Goal: Task Accomplishment & Management: Use online tool/utility

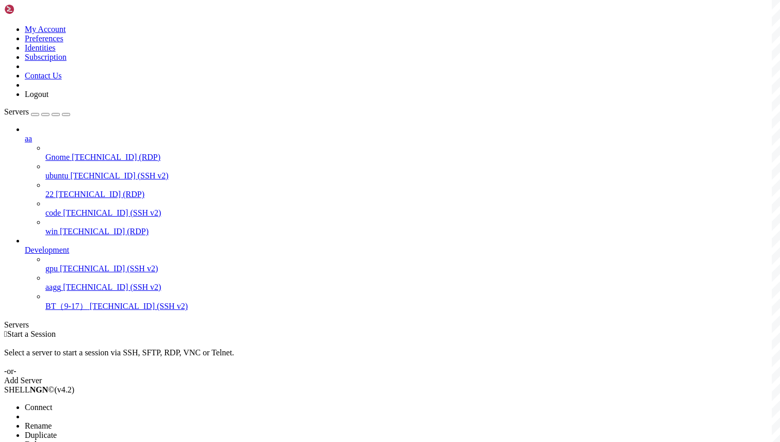
click at [71, 403] on li "Connect" at bounding box center [72, 407] width 94 height 9
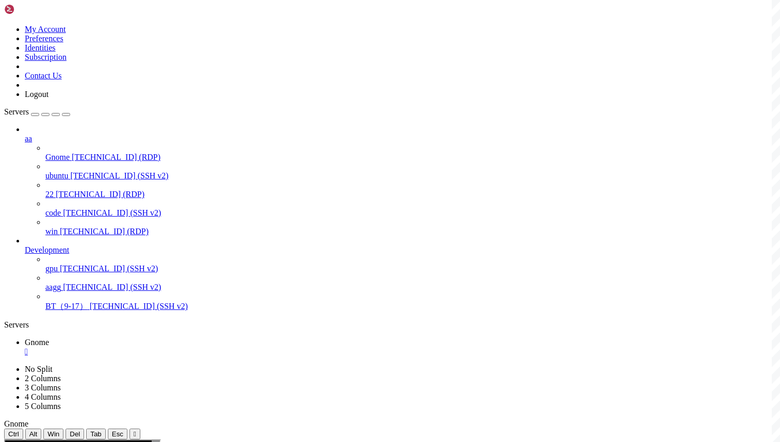
click at [181, 347] on div "" at bounding box center [400, 351] width 751 height 9
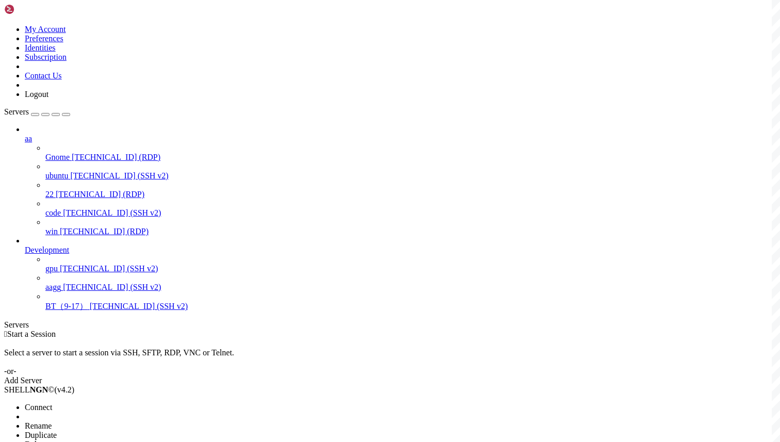
click at [52, 403] on span "Connect" at bounding box center [38, 407] width 27 height 9
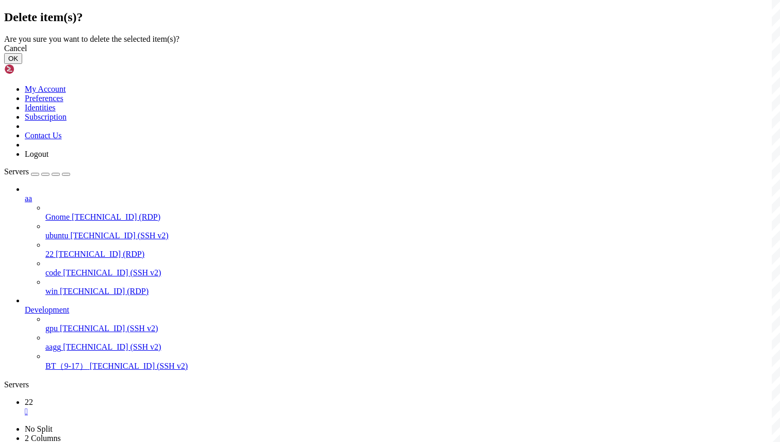
click at [22, 64] on button "OK" at bounding box center [13, 58] width 18 height 11
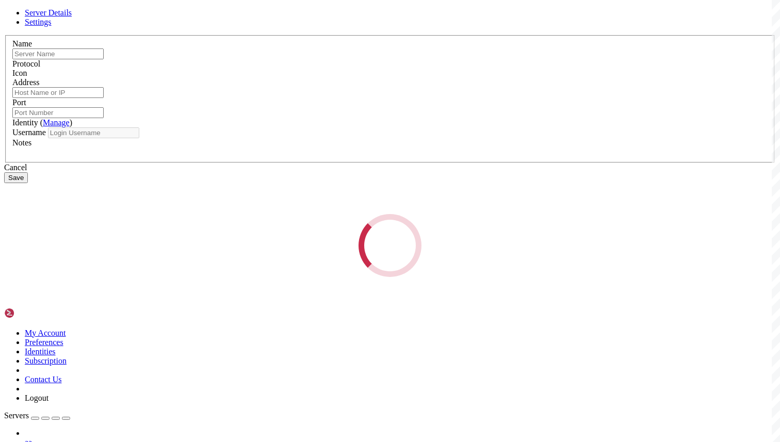
type input "ubuntu"
type input "[TECHNICAL_ID]"
type input "22"
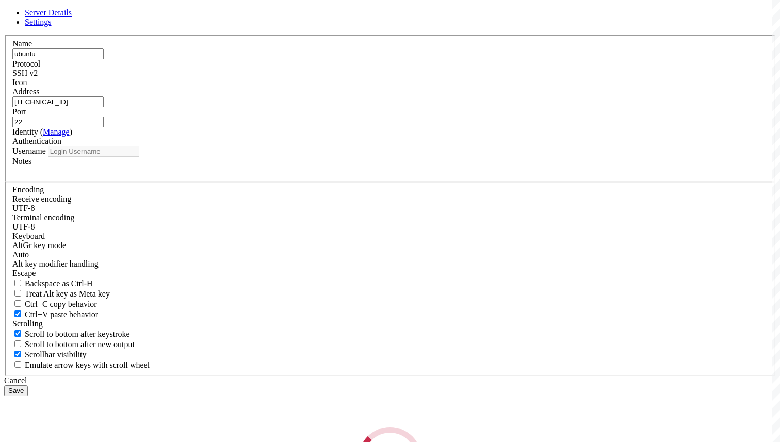
type input "root"
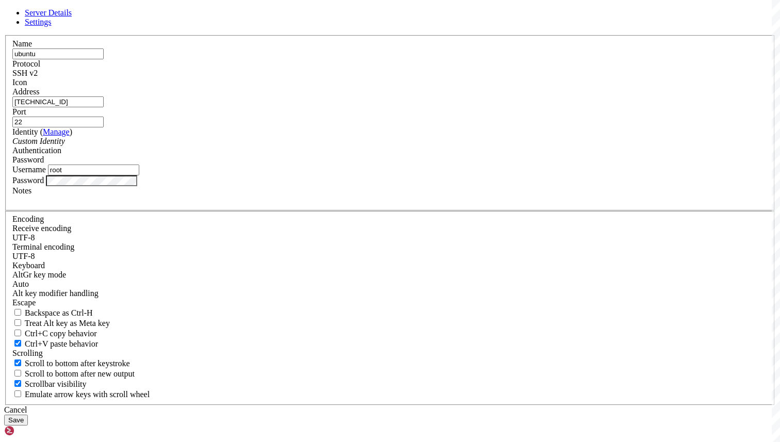
click at [39, 96] on label "Address" at bounding box center [25, 91] width 27 height 9
click at [104, 107] on input "[TECHNICAL_ID]" at bounding box center [57, 101] width 91 height 11
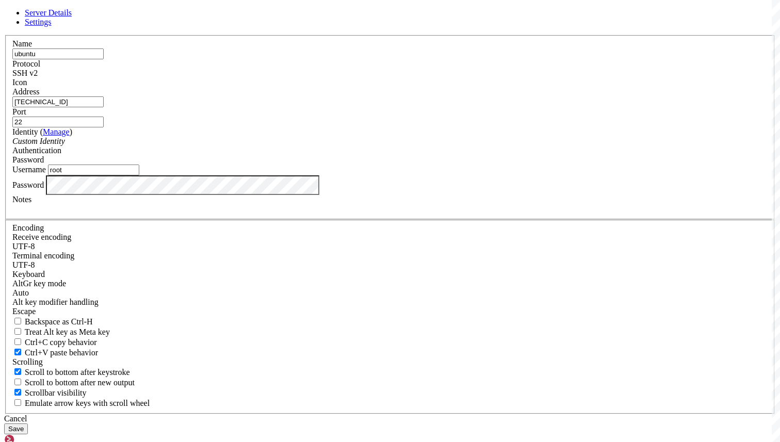
click at [104, 59] on input "ubuntu" at bounding box center [57, 53] width 91 height 11
type input "gnome-ubuntu"
click at [28, 423] on button "Save" at bounding box center [16, 428] width 24 height 11
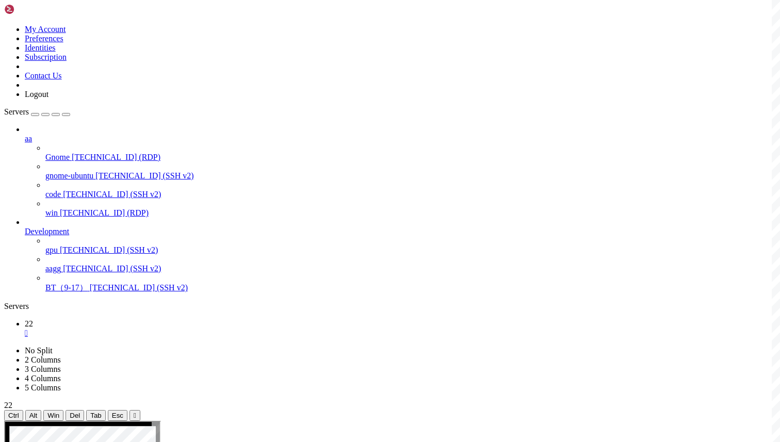
click at [166, 329] on div "" at bounding box center [400, 333] width 751 height 9
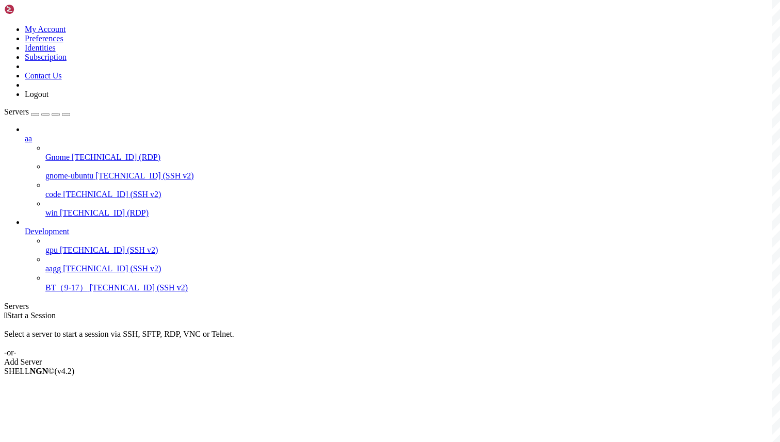
click at [254, 311] on div " Start a Session Select a server to start a session via SSH, SFTP, RDP, VNC or…" at bounding box center [390, 339] width 772 height 56
click at [207, 311] on div " Start a Session Select a server to start a session via SSH, SFTP, RDP, VNC or…" at bounding box center [390, 339] width 772 height 56
click at [265, 311] on div " Start a Session" at bounding box center [390, 315] width 772 height 9
click at [101, 153] on span "[TECHNICAL_ID] (RDP)" at bounding box center [116, 157] width 89 height 9
click at [52, 384] on span "Connect" at bounding box center [38, 388] width 27 height 9
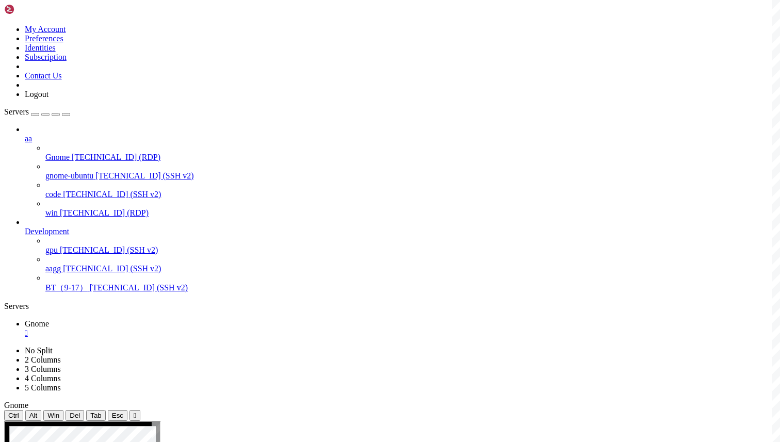
click at [179, 329] on div "" at bounding box center [400, 333] width 751 height 9
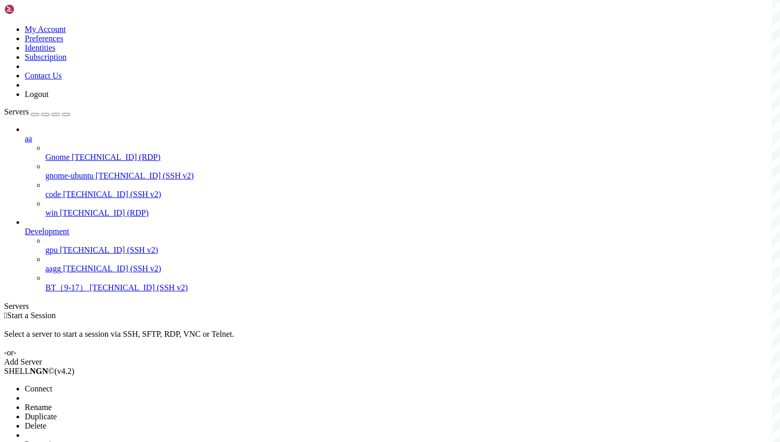
click at [97, 384] on li "Connect" at bounding box center [72, 388] width 94 height 9
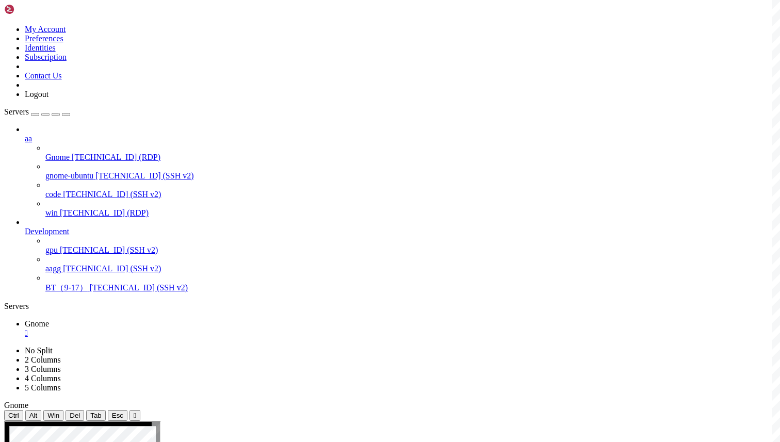
click at [182, 329] on div "" at bounding box center [400, 333] width 751 height 9
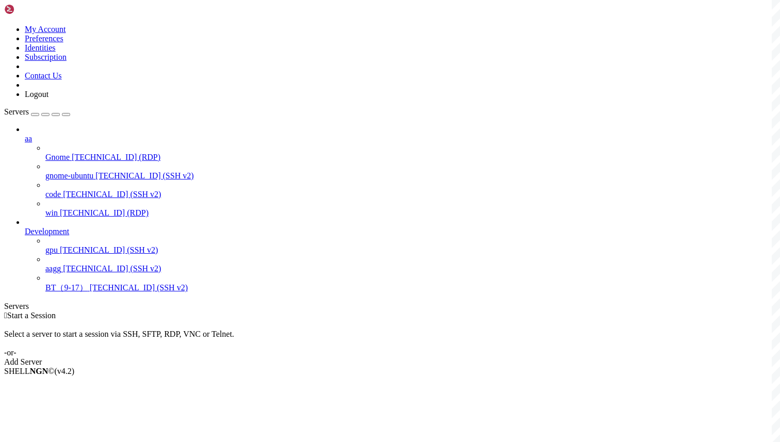
click at [314, 311] on div " Start a Session Select a server to start a session via SSH, SFTP, RDP, VNC or…" at bounding box center [390, 339] width 772 height 56
click at [52, 384] on span "Connect" at bounding box center [38, 388] width 27 height 9
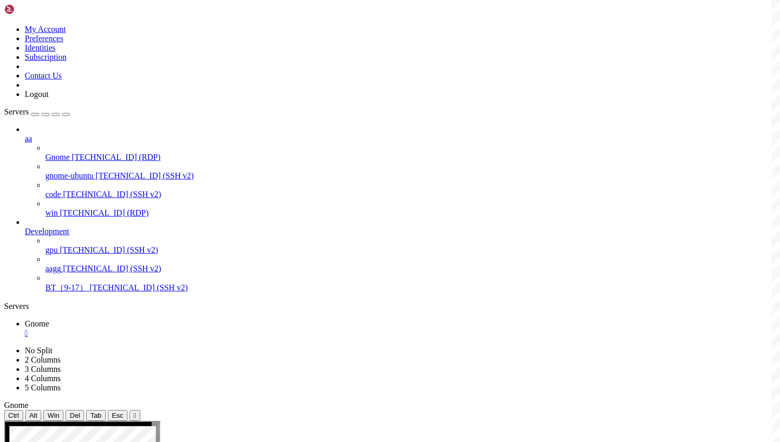
click at [182, 329] on div "" at bounding box center [400, 333] width 751 height 9
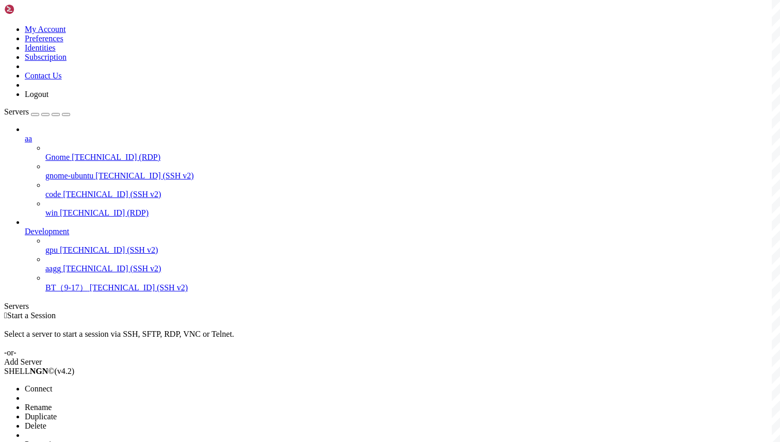
click at [74, 384] on li "Connect" at bounding box center [72, 388] width 94 height 9
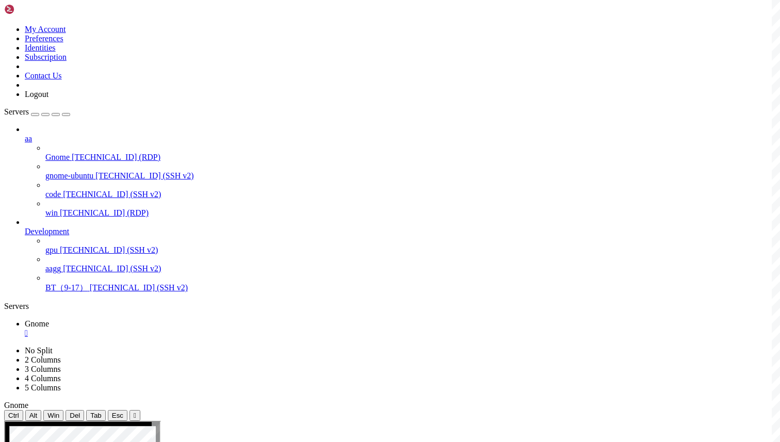
click at [182, 329] on div "" at bounding box center [400, 333] width 751 height 9
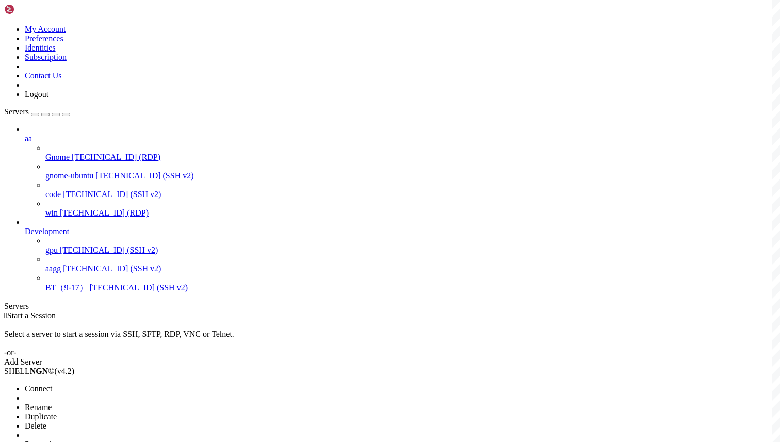
click at [101, 384] on li "Connect" at bounding box center [72, 388] width 94 height 9
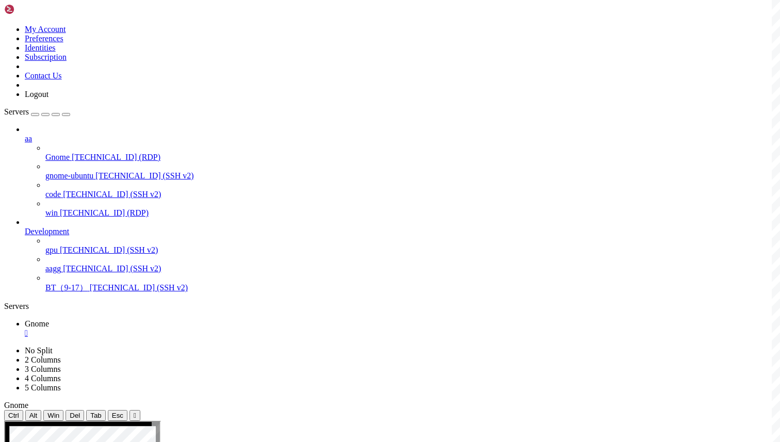
click at [176, 319] on link "Gnome " at bounding box center [400, 328] width 751 height 19
click at [178, 329] on div "" at bounding box center [400, 333] width 751 height 9
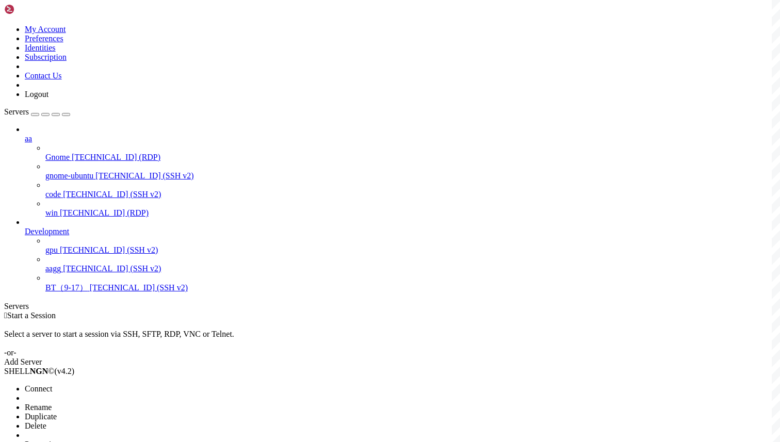
click at [52, 384] on span "Connect" at bounding box center [38, 388] width 27 height 9
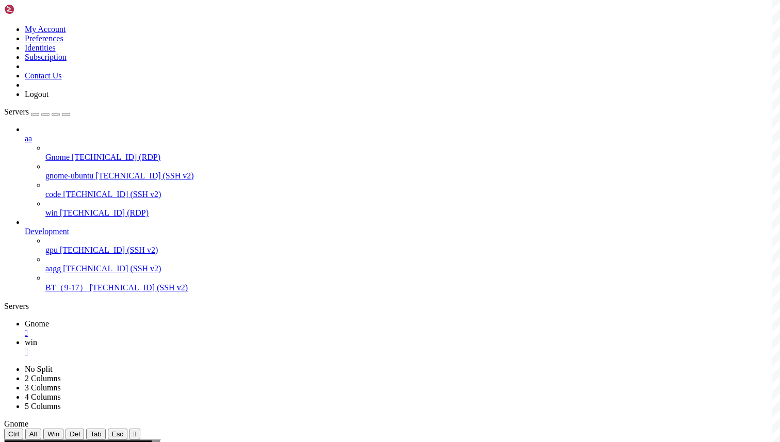
click at [228, 347] on div "" at bounding box center [400, 351] width 751 height 9
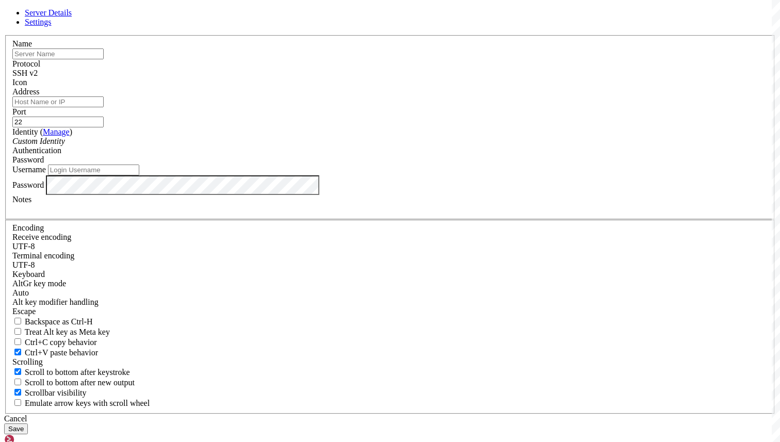
click at [104, 59] on input "text" at bounding box center [57, 53] width 91 height 11
type input "iis"
click at [455, 78] on div "SSH v2" at bounding box center [389, 73] width 755 height 9
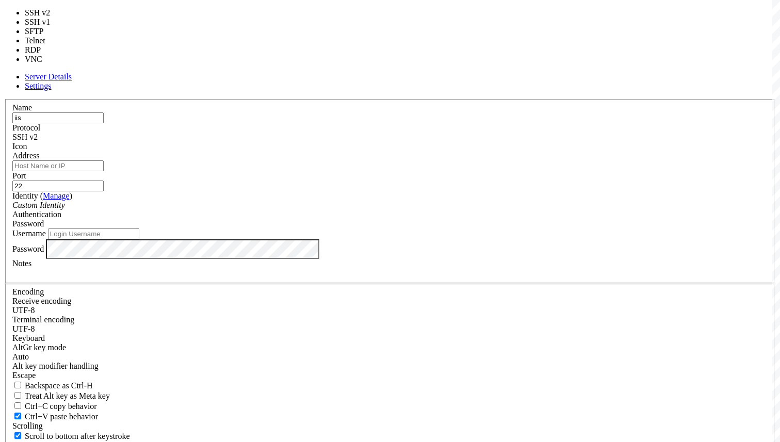
type input "3389"
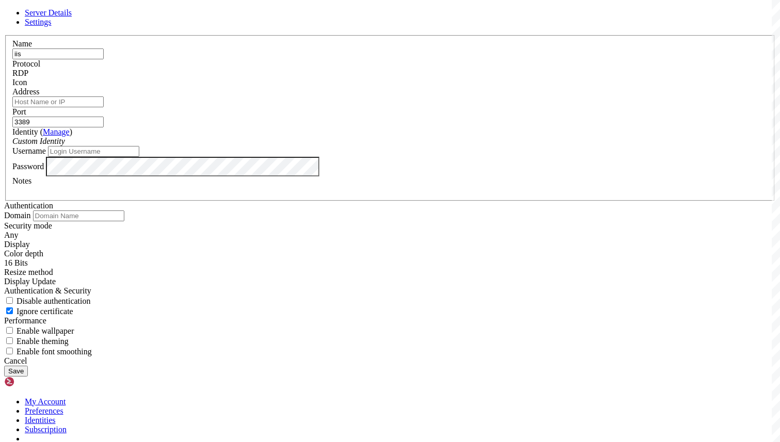
click at [104, 107] on input "Address" at bounding box center [57, 101] width 91 height 11
paste input "[TECHNICAL_ID]"
type input "[TECHNICAL_ID]"
click at [139, 157] on input "Username" at bounding box center [93, 151] width 91 height 11
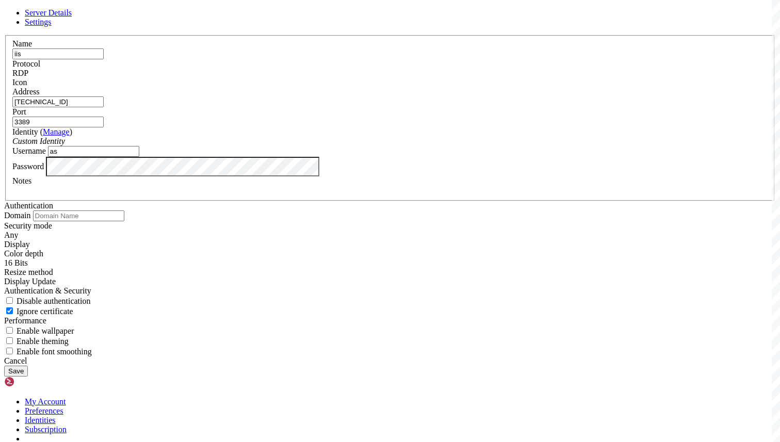
type input "a"
type input "asministrator"
click at [28, 366] on button "Save" at bounding box center [16, 371] width 24 height 11
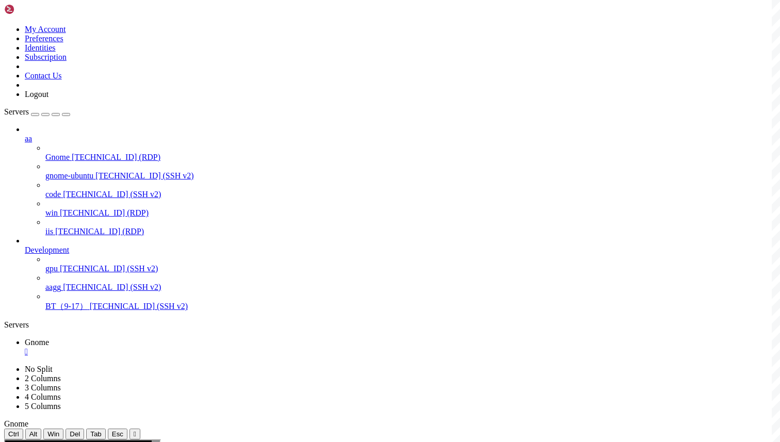
click at [156, 338] on link "Gnome " at bounding box center [400, 347] width 751 height 19
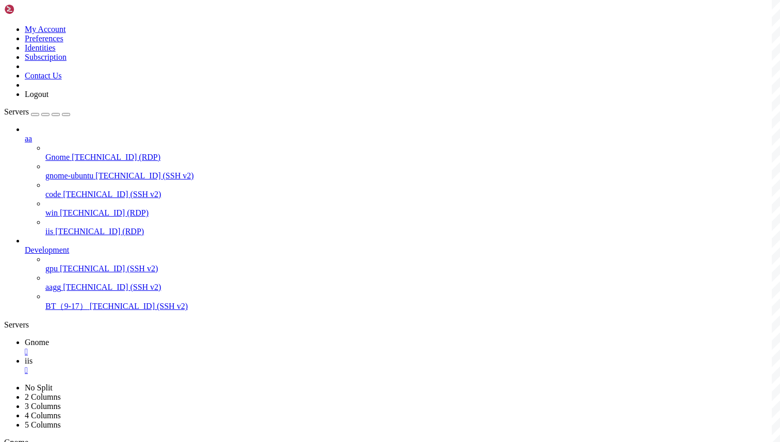
click at [207, 356] on link "iis " at bounding box center [400, 365] width 751 height 19
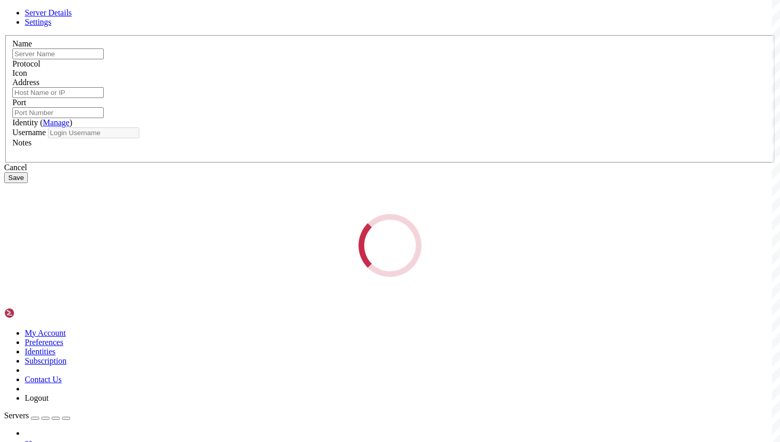
type input "iis"
type input "[TECHNICAL_ID]"
type input "3389"
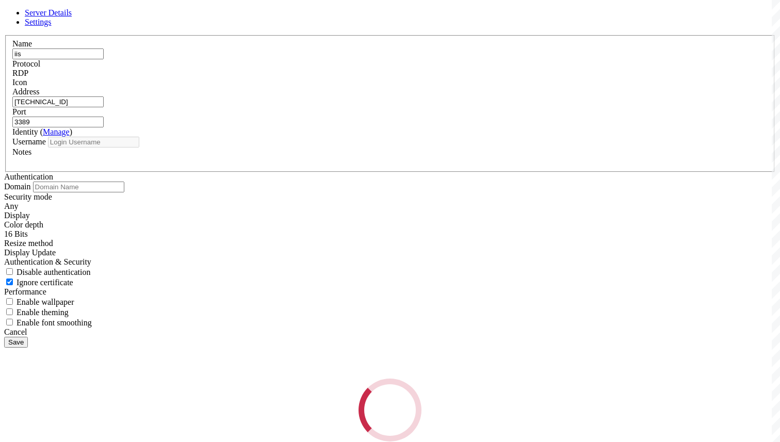
type input "asministrator"
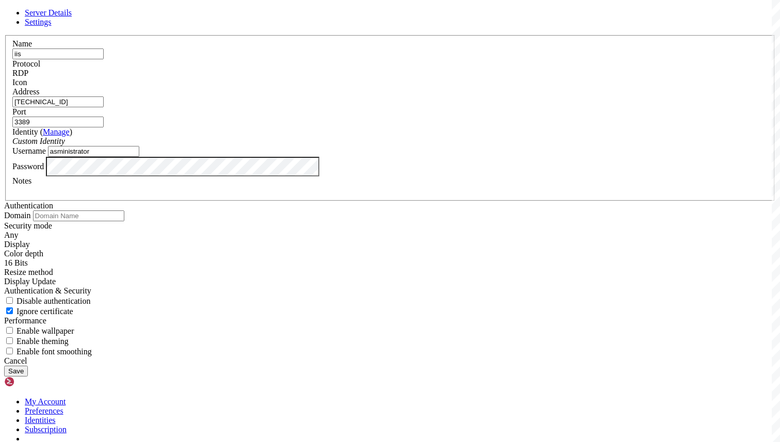
click at [139, 157] on input "asministrator" at bounding box center [93, 151] width 91 height 11
type input "administraot"
type input "administrator"
click at [28, 366] on button "Save" at bounding box center [16, 371] width 24 height 11
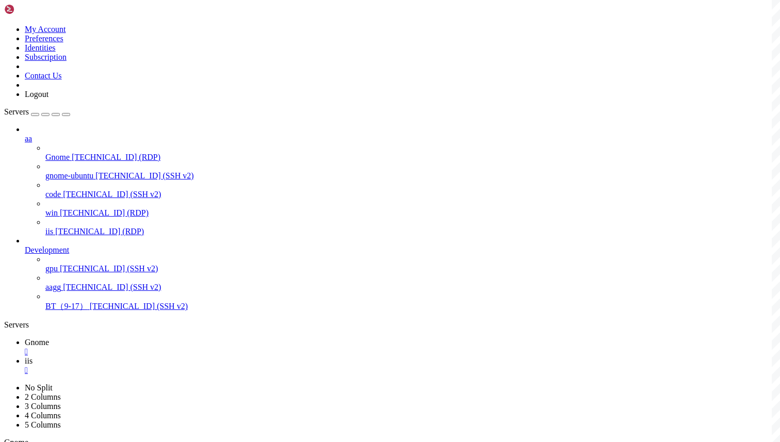
click at [49, 338] on span "Gnome" at bounding box center [37, 342] width 24 height 9
click at [207, 356] on link "iis " at bounding box center [400, 365] width 751 height 19
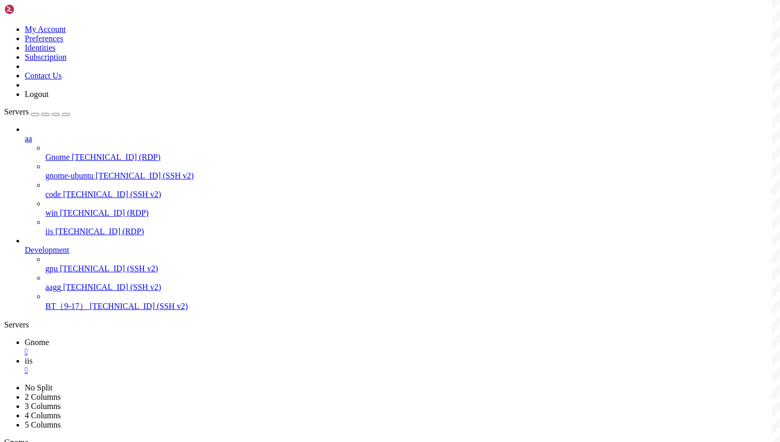
click at [49, 338] on span "Gnome" at bounding box center [37, 342] width 24 height 9
click at [32, 356] on span "iis" at bounding box center [29, 360] width 8 height 9
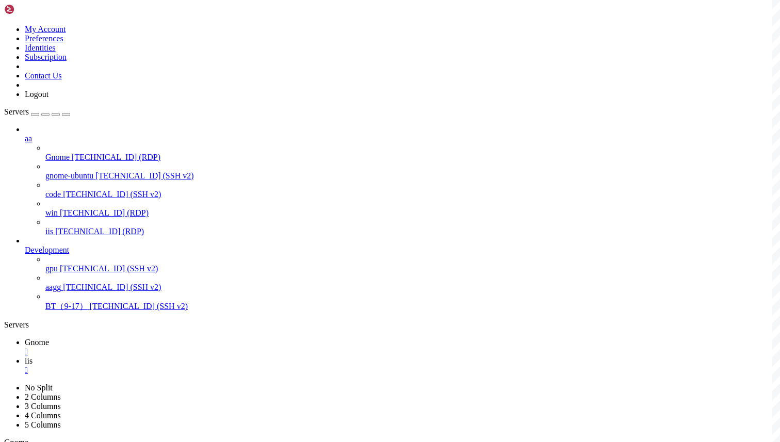
click at [146, 338] on link "Gnome " at bounding box center [400, 347] width 751 height 19
click at [178, 347] on div "" at bounding box center [400, 351] width 751 height 9
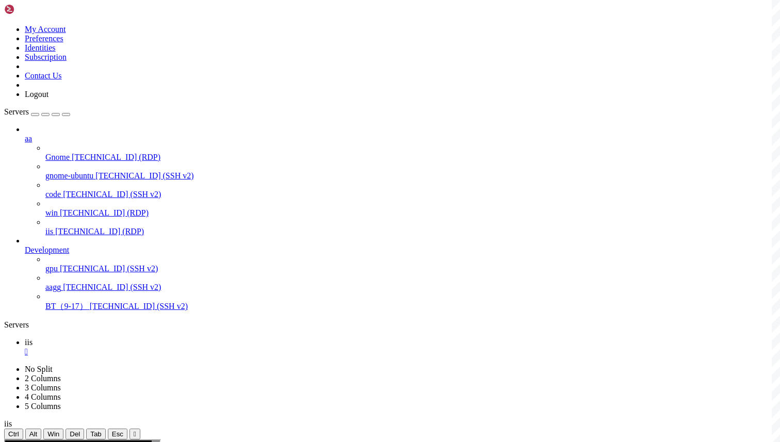
click at [35, 114] on div "button" at bounding box center [35, 114] width 0 height 0
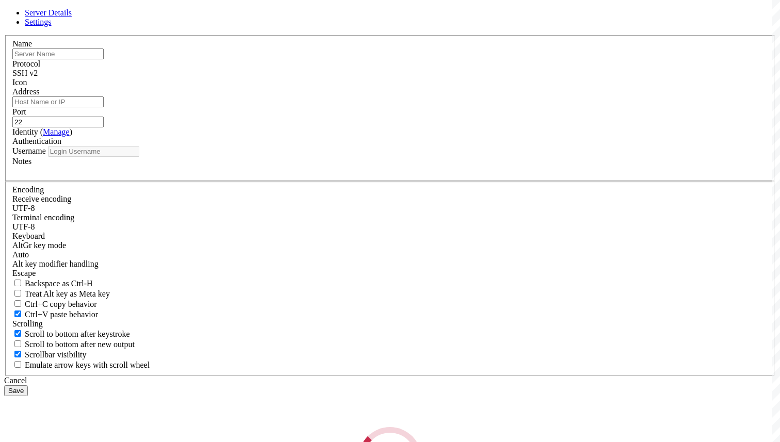
click at [23, 36] on div "Server Details Settings Name Protocol SSH v2 Icon" at bounding box center [390, 249] width 772 height 482
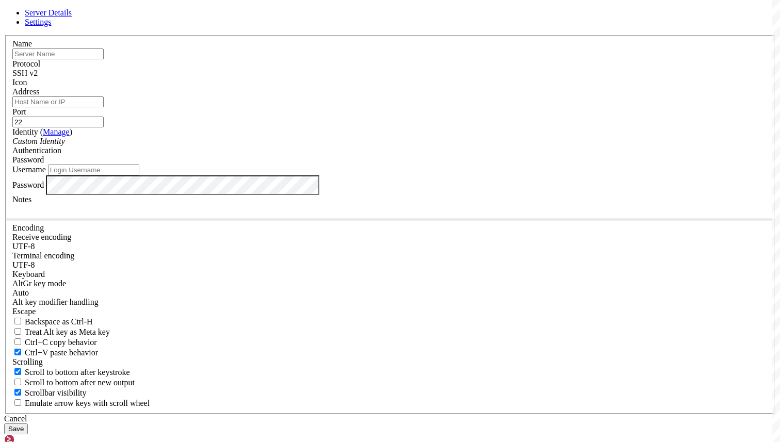
click at [27, 35] on div "Server Details Settings Name Protocol SSH v2 Icon" at bounding box center [390, 221] width 772 height 426
click at [454, 414] on div "Cancel" at bounding box center [390, 418] width 772 height 9
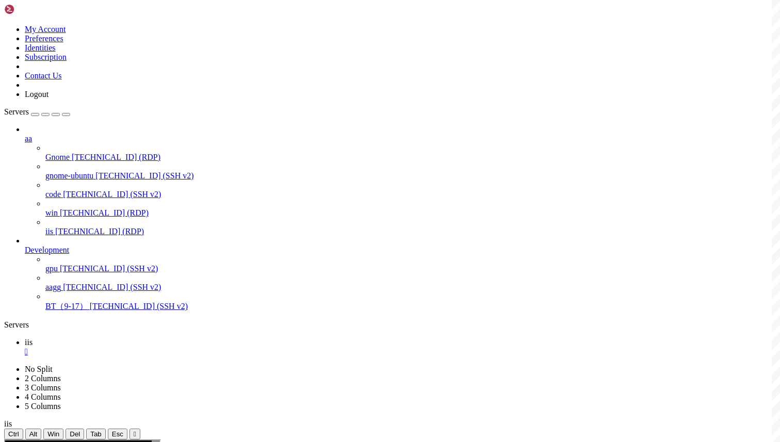
click at [66, 114] on icon "button" at bounding box center [66, 114] width 0 height 0
drag, startPoint x: 500, startPoint y: 561, endPoint x: 600, endPoint y: 557, distance: 100.1
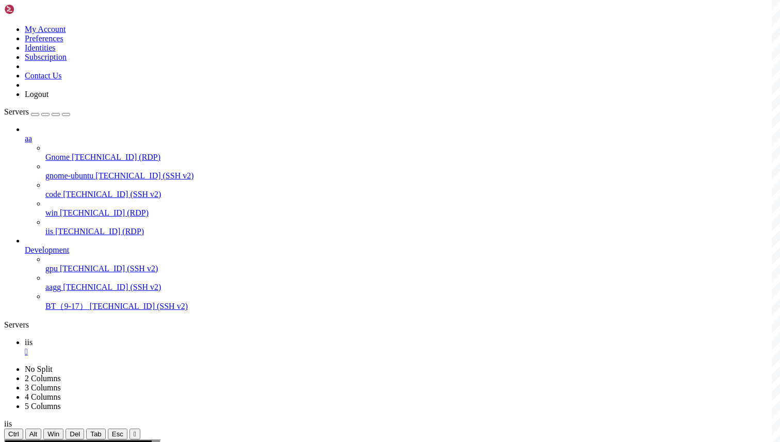
drag, startPoint x: 614, startPoint y: 594, endPoint x: 736, endPoint y: 585, distance: 122.5
drag, startPoint x: 617, startPoint y: 588, endPoint x: 733, endPoint y: 588, distance: 116.0
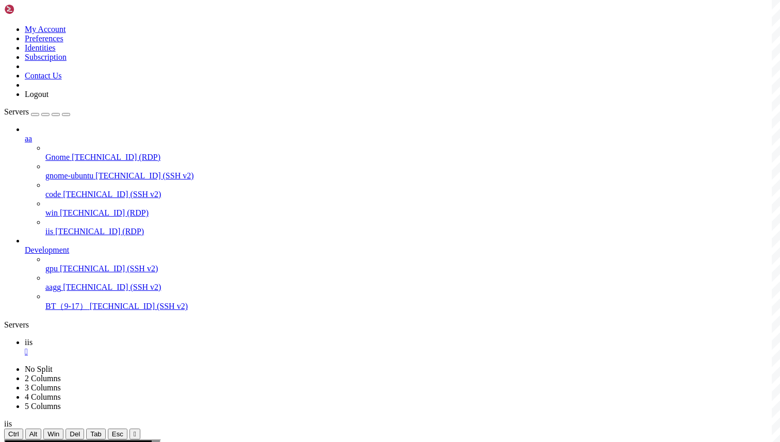
click at [31, 429] on div "Ctrl Alt Win Del Tab Esc " at bounding box center [390, 434] width 772 height 11
click at [18, 430] on span "Ctrl" at bounding box center [13, 434] width 11 height 8
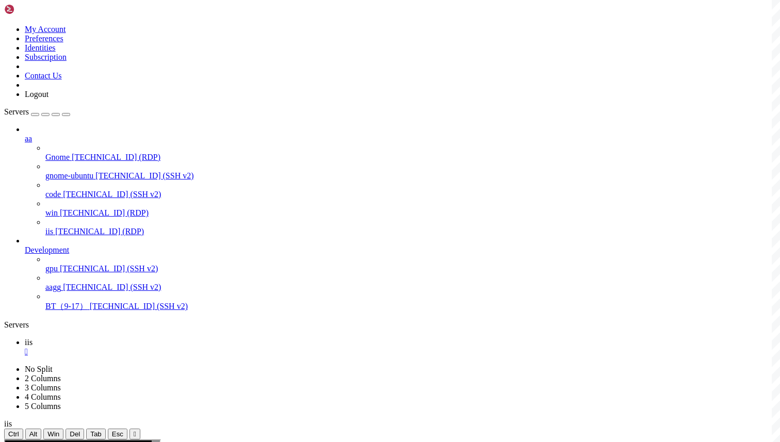
click at [19, 430] on span "Ctrl" at bounding box center [13, 434] width 11 height 8
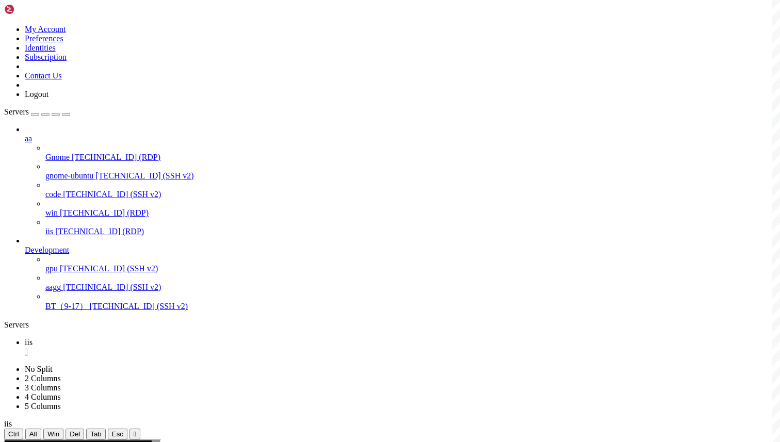
click at [19, 430] on span "Ctrl" at bounding box center [13, 434] width 11 height 8
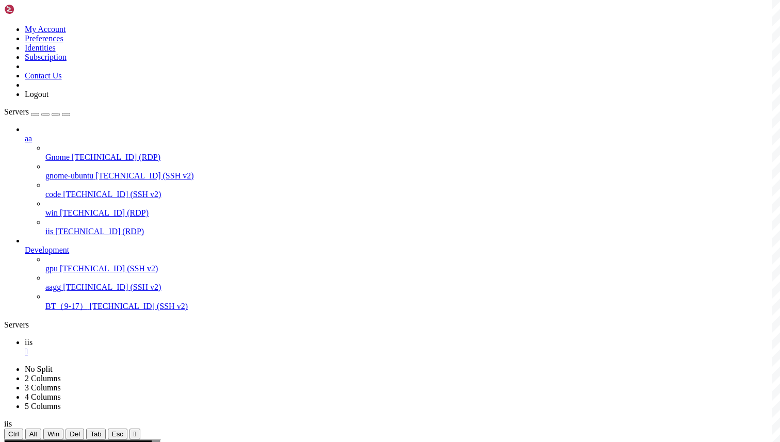
click at [11, 320] on div "Servers" at bounding box center [390, 324] width 772 height 9
click at [66, 114] on icon "button" at bounding box center [66, 114] width 0 height 0
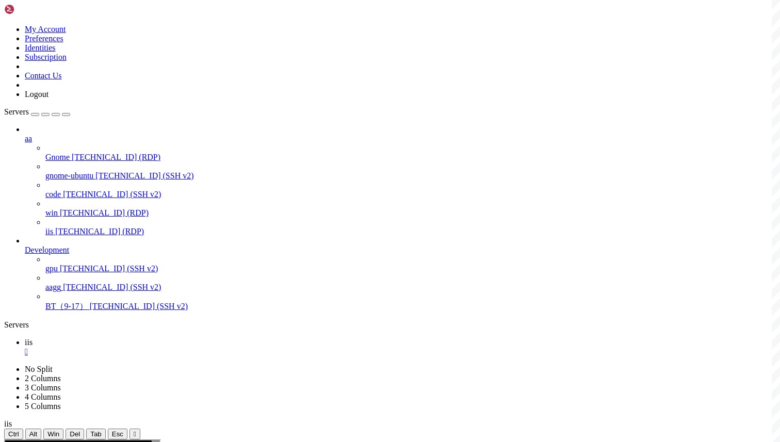
click at [4, 320] on div "Servers" at bounding box center [390, 324] width 772 height 9
click at [222, 366] on div "" at bounding box center [400, 370] width 751 height 9
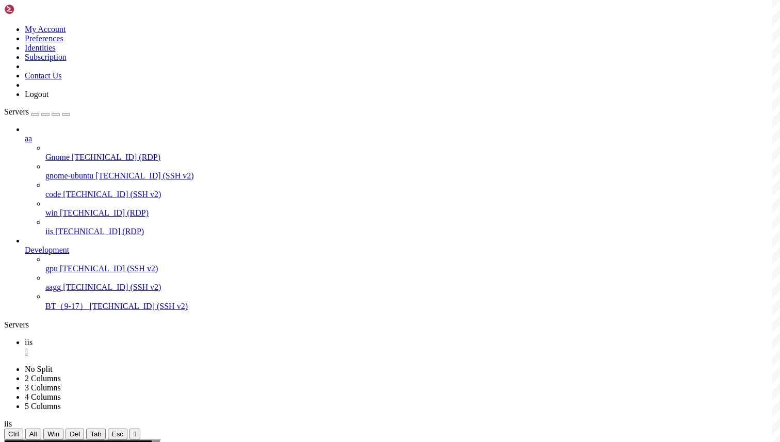
drag, startPoint x: 252, startPoint y: 761, endPoint x: 73, endPoint y: 727, distance: 182.3
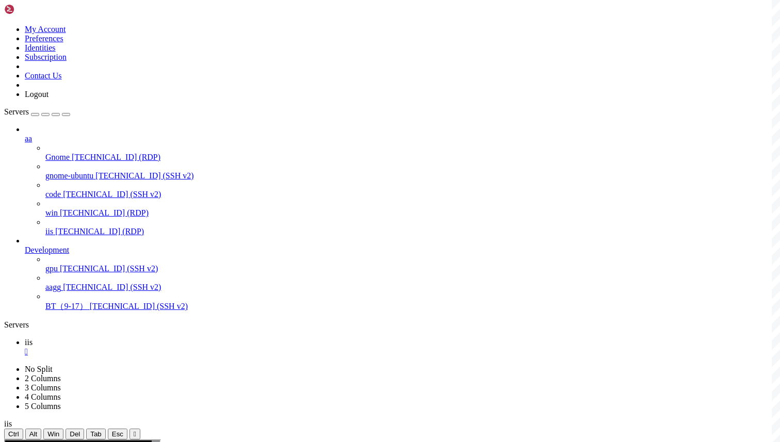
drag, startPoint x: 307, startPoint y: 515, endPoint x: 300, endPoint y: 549, distance: 34.9
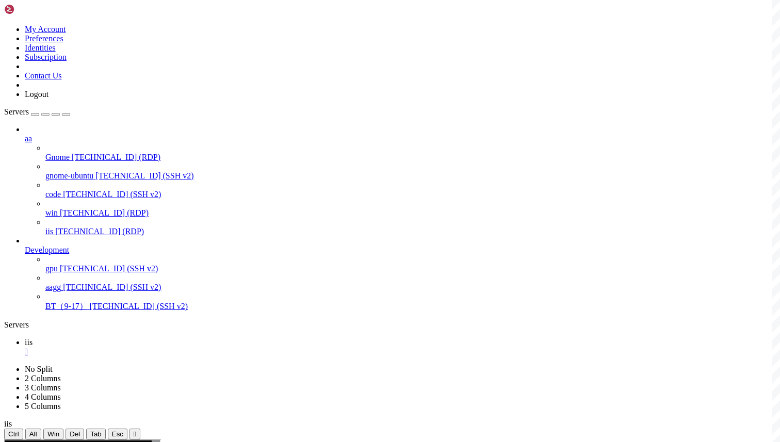
click at [224, 366] on div "" at bounding box center [400, 370] width 751 height 9
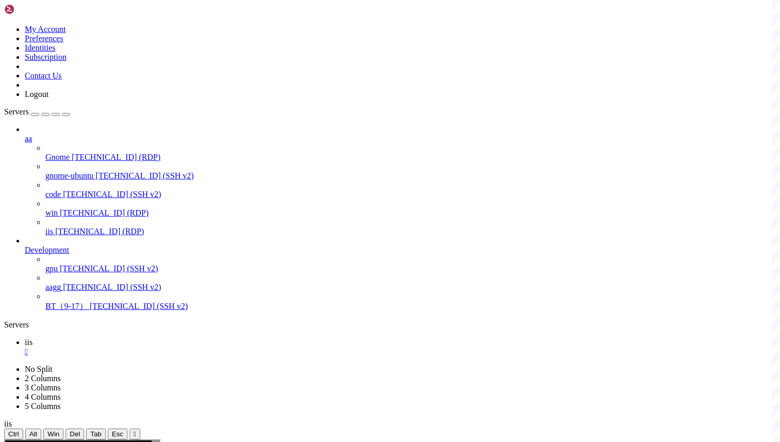
click at [41, 354] on div at bounding box center [390, 221] width 780 height 442
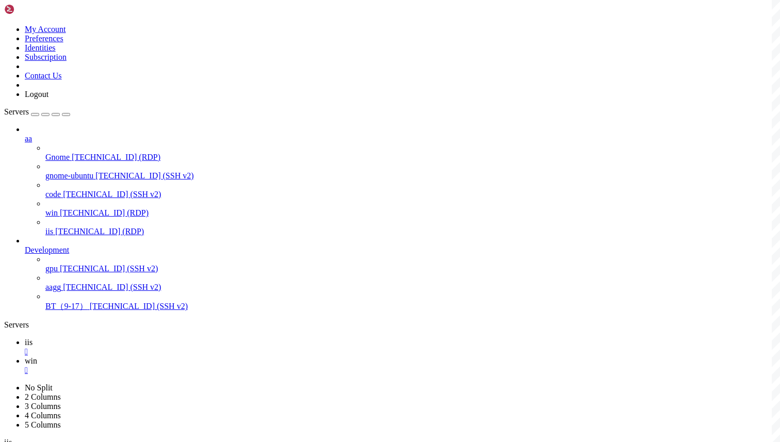
click at [210, 366] on div "" at bounding box center [400, 370] width 751 height 9
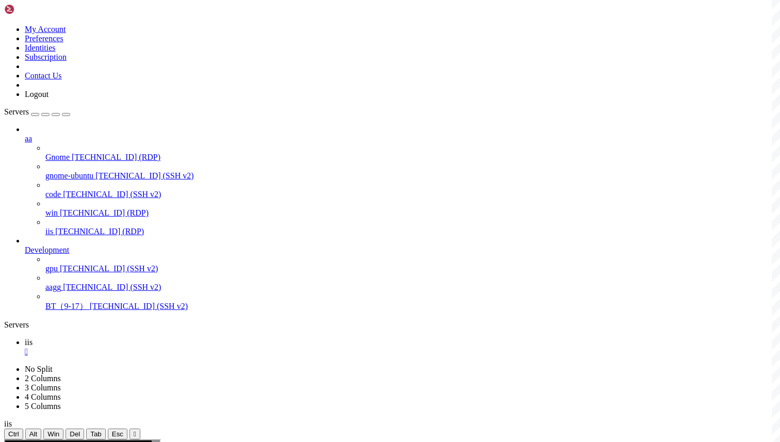
drag, startPoint x: 362, startPoint y: 551, endPoint x: 401, endPoint y: 492, distance: 70.9
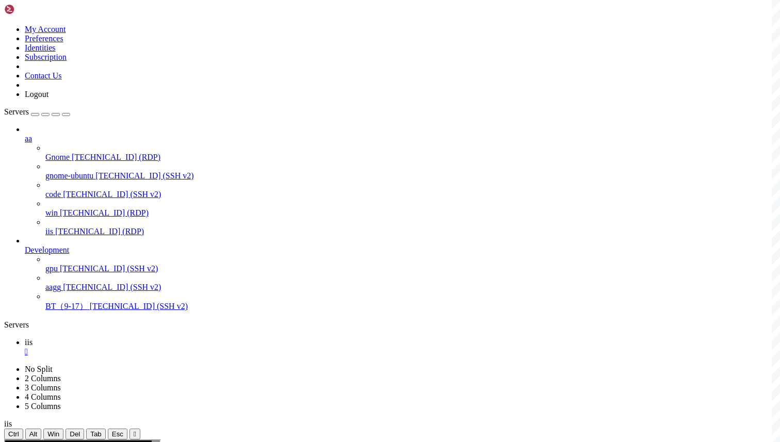
drag, startPoint x: 454, startPoint y: 589, endPoint x: 452, endPoint y: 683, distance: 93.9
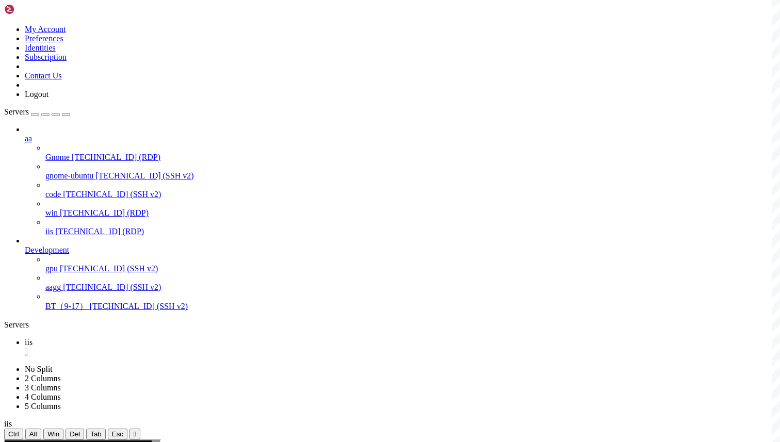
drag, startPoint x: 454, startPoint y: 561, endPoint x: 441, endPoint y: 698, distance: 138.3
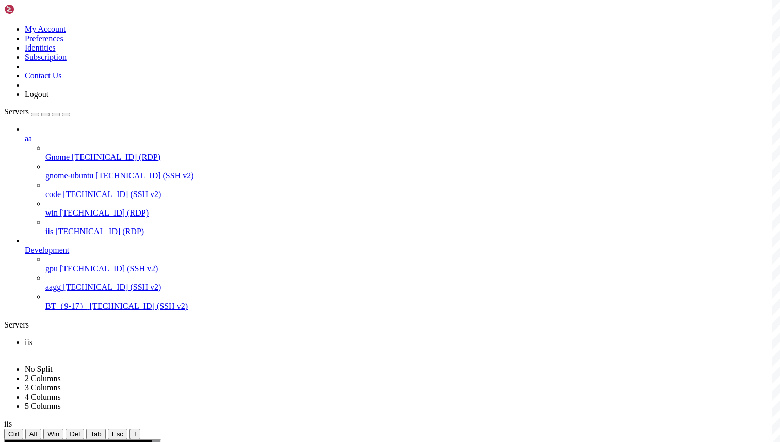
click at [81, 312] on div "aa Gnome [TECHNICAL_ID] (RDP) gnome-ubuntu [TECHNICAL_ID] (SSH v2) code [TECHNI…" at bounding box center [390, 218] width 772 height 187
drag, startPoint x: 320, startPoint y: 518, endPoint x: 236, endPoint y: 481, distance: 92.1
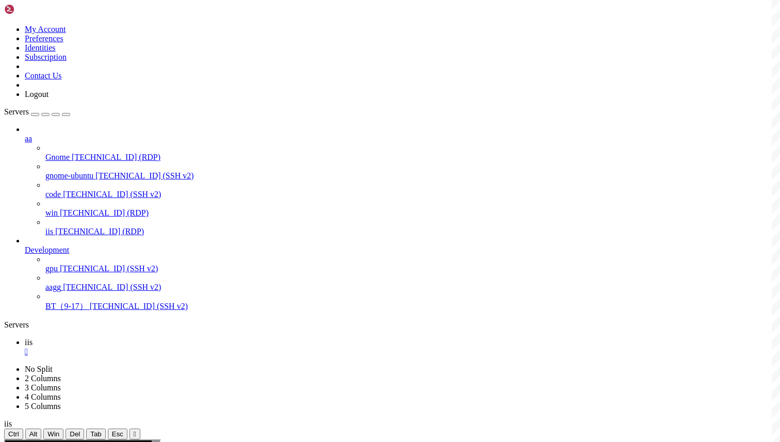
drag, startPoint x: 466, startPoint y: 713, endPoint x: 120, endPoint y: 710, distance: 345.5
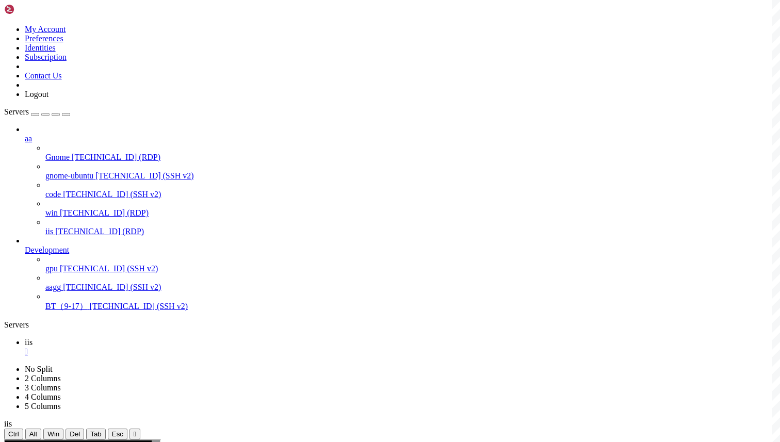
drag, startPoint x: 510, startPoint y: 739, endPoint x: 510, endPoint y: 731, distance: 7.2
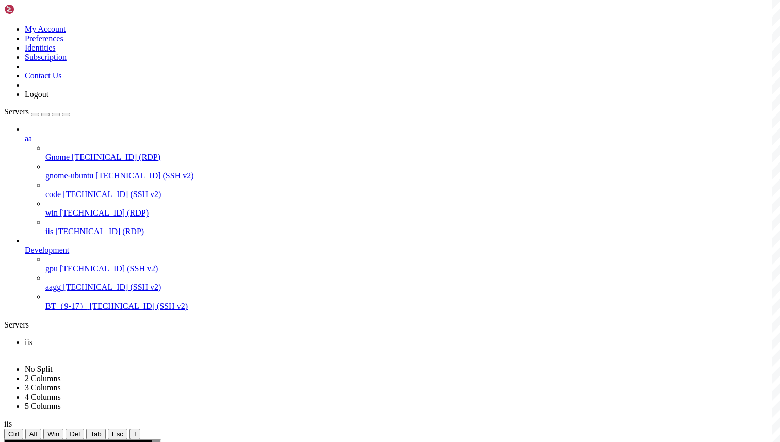
drag, startPoint x: 469, startPoint y: 721, endPoint x: 117, endPoint y: 710, distance: 352.4
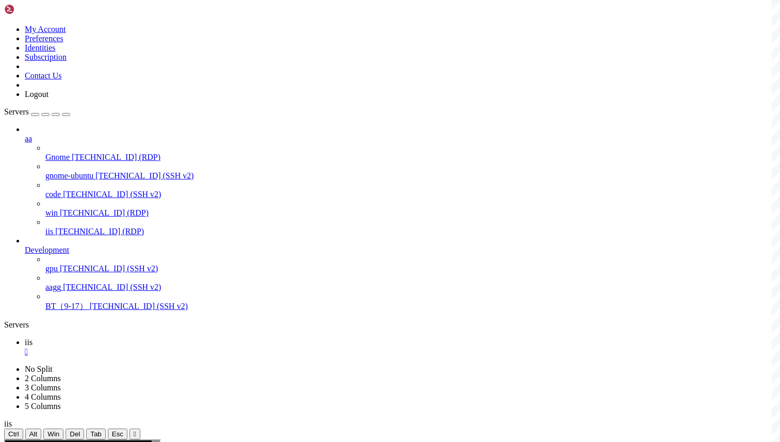
drag, startPoint x: 465, startPoint y: 714, endPoint x: 120, endPoint y: 705, distance: 345.1
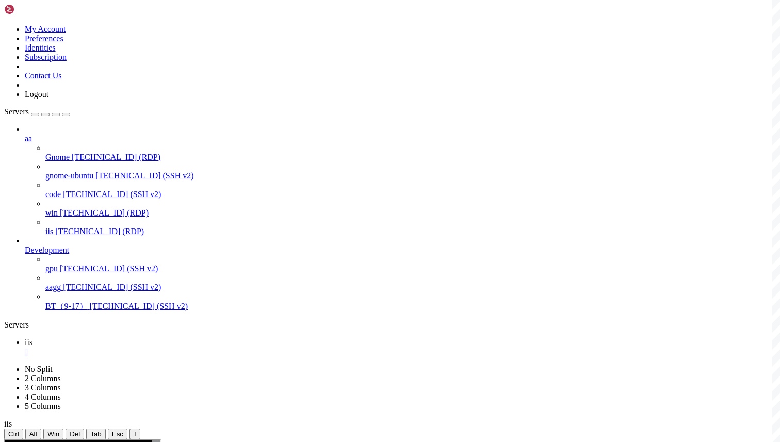
drag, startPoint x: 351, startPoint y: 545, endPoint x: 407, endPoint y: 555, distance: 56.6
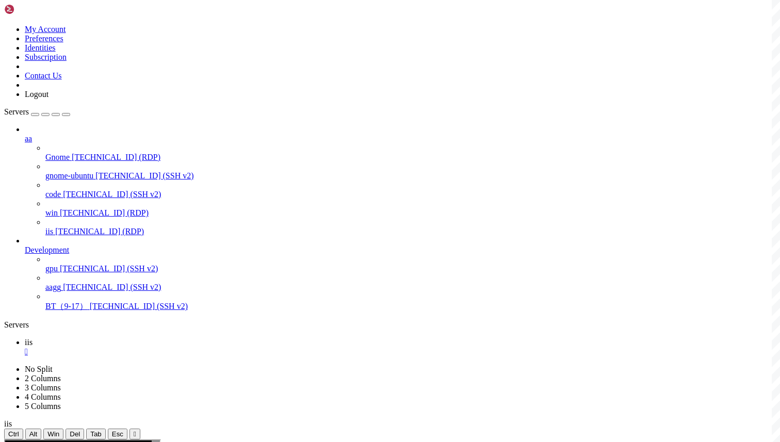
drag, startPoint x: 374, startPoint y: 606, endPoint x: 263, endPoint y: 604, distance: 111.4
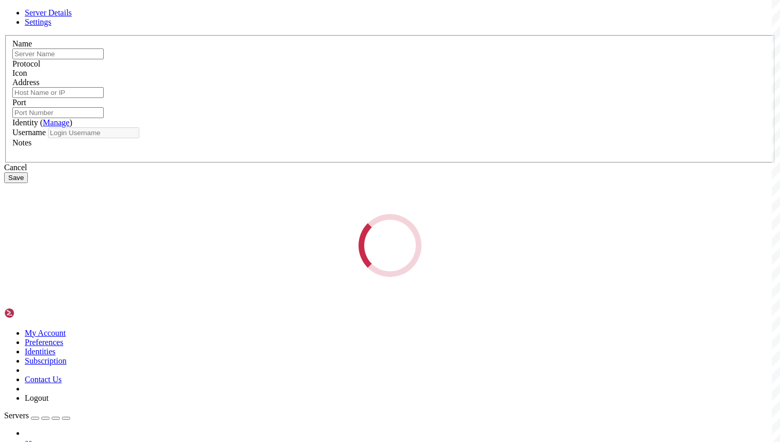
type input "win"
type input "[TECHNICAL_ID]"
type input "3389"
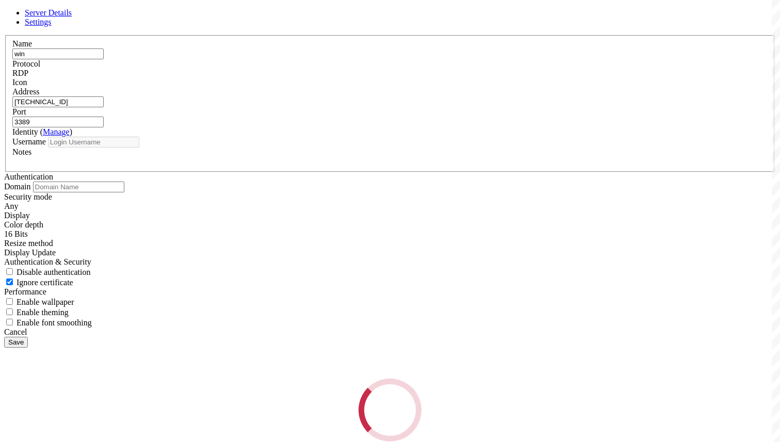
type input "administrator"
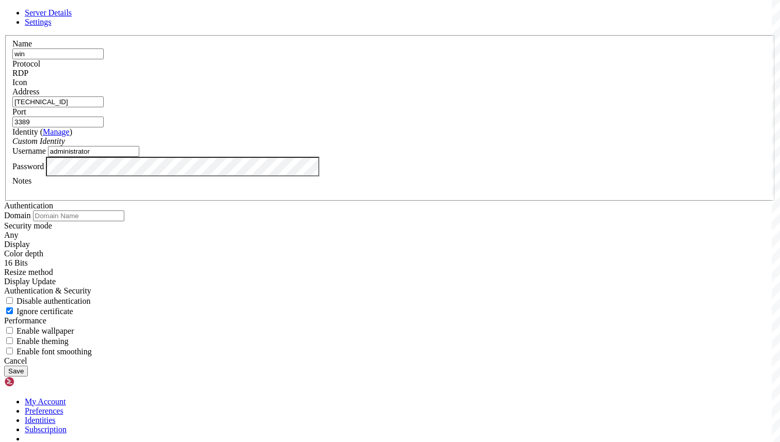
click at [104, 107] on input "[TECHNICAL_ID]" at bounding box center [57, 101] width 91 height 11
click at [518, 38] on div "Server Details Settings Name win Protocol RDP Icon" at bounding box center [390, 192] width 772 height 368
click at [457, 356] on div "Cancel" at bounding box center [390, 360] width 772 height 9
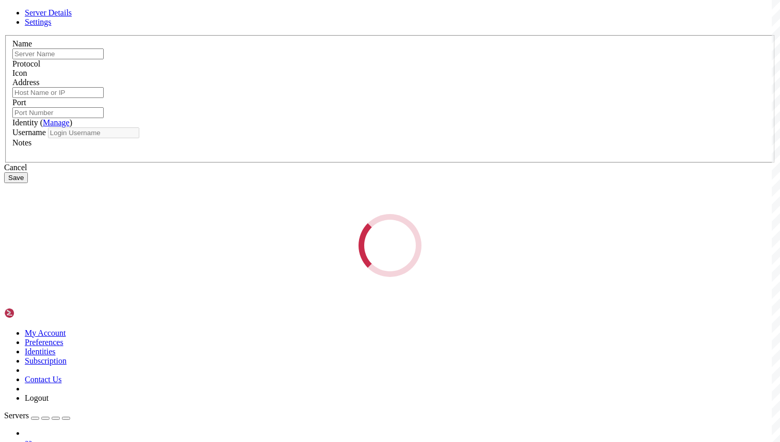
type input "iis"
type input "[TECHNICAL_ID]"
type input "3389"
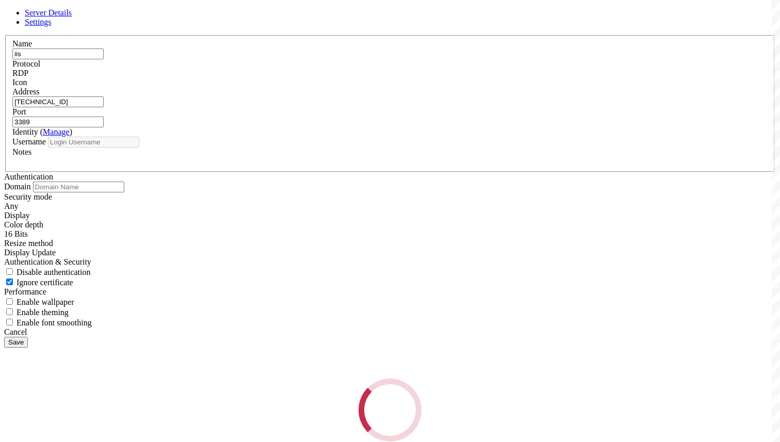
type input "administrator"
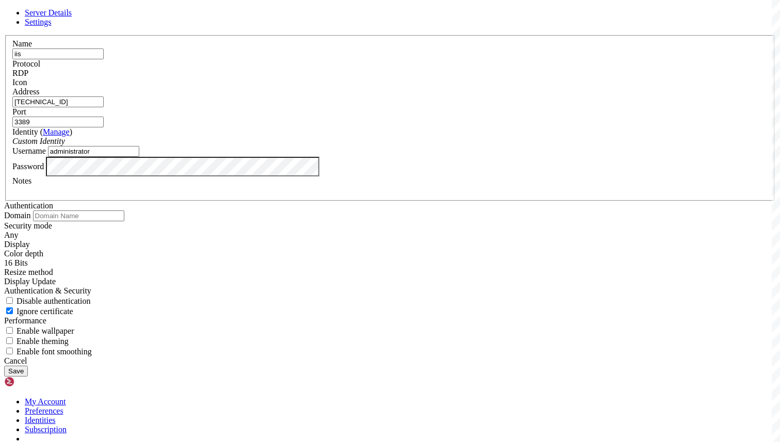
click at [104, 107] on input "[TECHNICAL_ID]" at bounding box center [57, 101] width 91 height 11
click at [456, 358] on div "Cancel" at bounding box center [390, 360] width 772 height 9
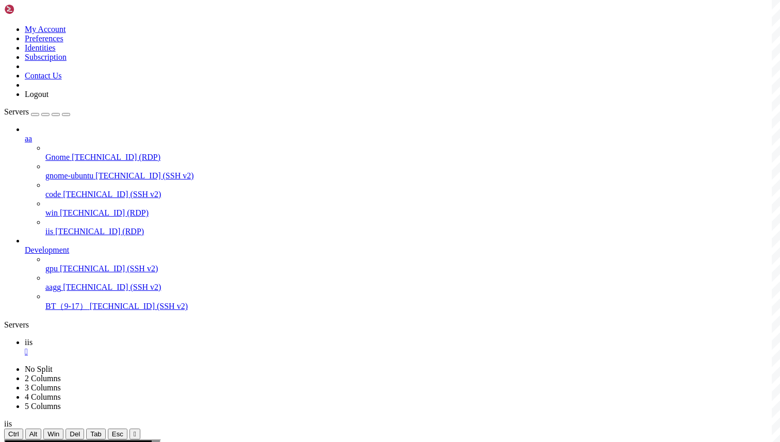
click at [38, 430] on span "Alt" at bounding box center [33, 434] width 8 height 8
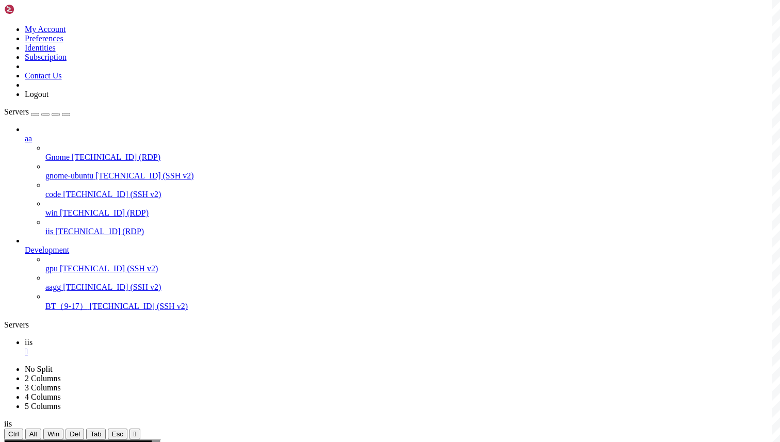
drag, startPoint x: 109, startPoint y: 501, endPoint x: 177, endPoint y: 503, distance: 68.1
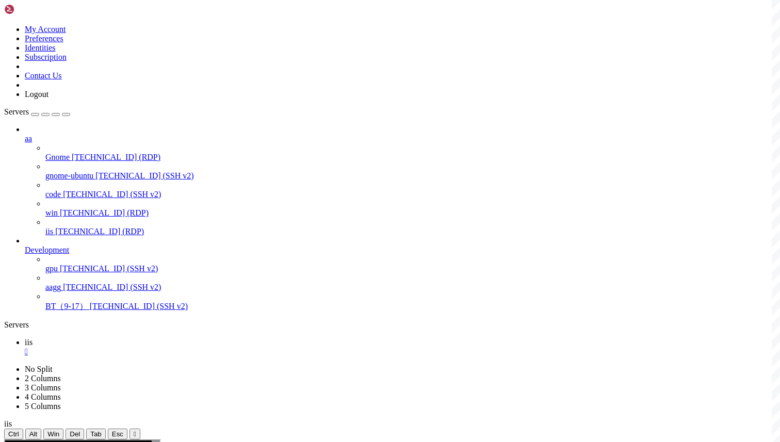
click at [223, 366] on div "" at bounding box center [400, 370] width 751 height 9
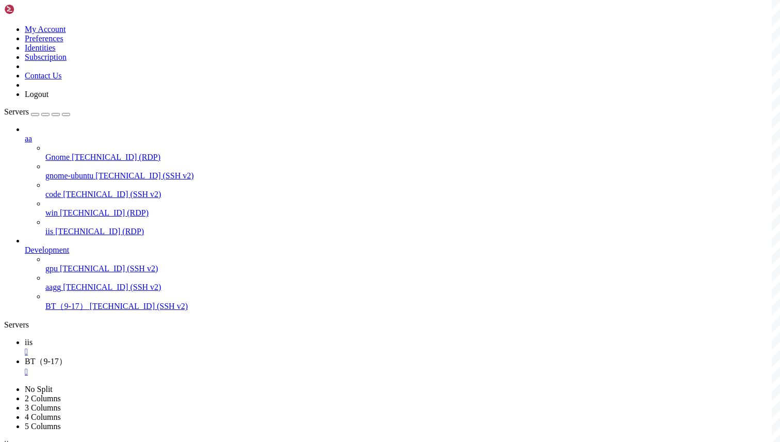
drag, startPoint x: 53, startPoint y: 925, endPoint x: 8, endPoint y: 911, distance: 47.1
copy div "220.181.108, 116.179.32, 116.179.37"
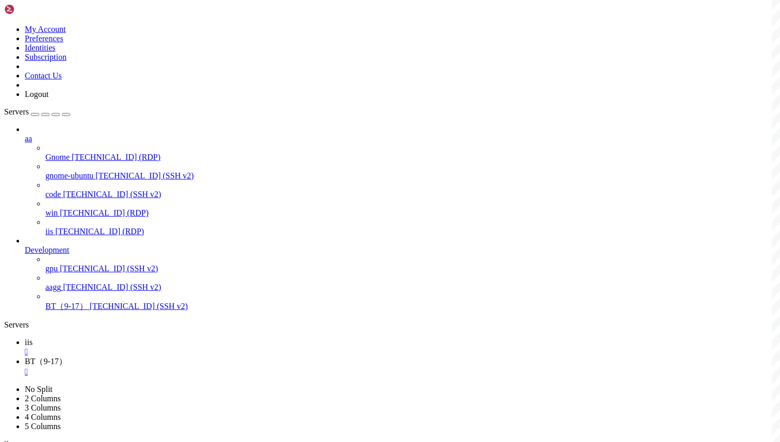
click at [238, 367] on div "" at bounding box center [400, 371] width 751 height 9
click at [239, 357] on link "BT（9-17） " at bounding box center [400, 367] width 751 height 20
click at [235, 367] on div "" at bounding box center [400, 371] width 751 height 9
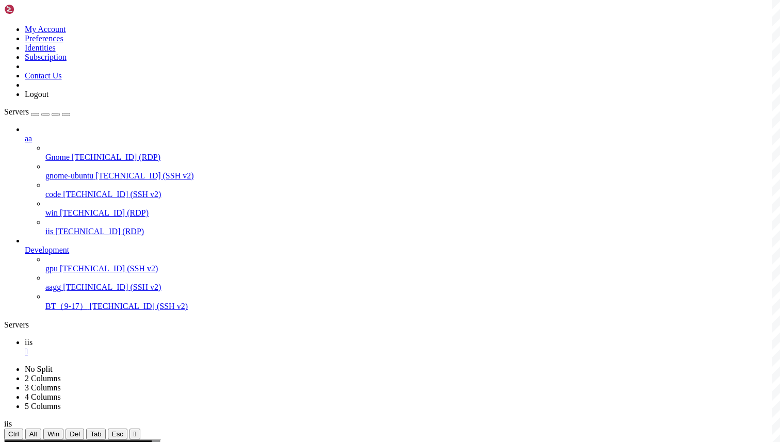
click at [164, 347] on div "" at bounding box center [400, 351] width 751 height 9
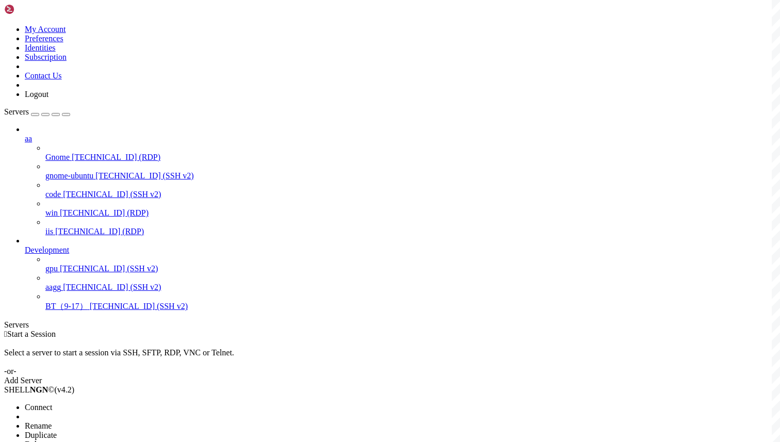
click at [52, 403] on span "Connect" at bounding box center [38, 407] width 27 height 9
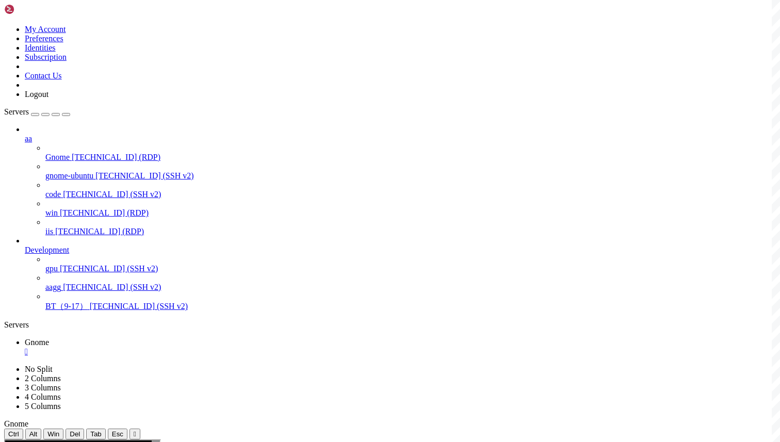
scroll to position [0, 0]
click at [182, 347] on div "" at bounding box center [400, 351] width 751 height 9
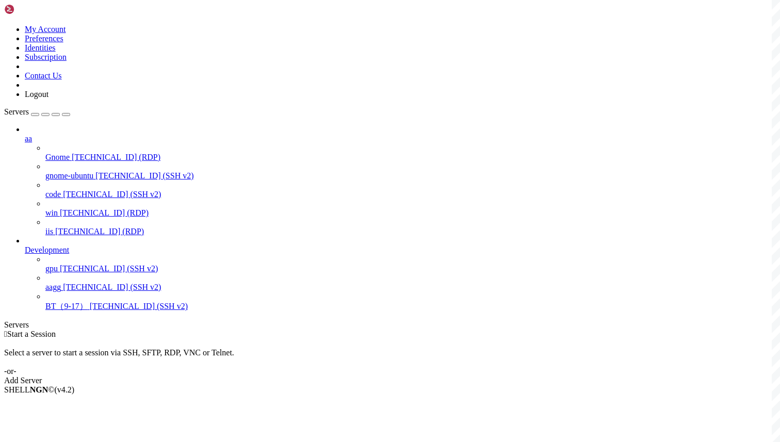
click at [269, 330] on div " Start a Session Select a server to start a session via SSH, SFTP, RDP, VNC or…" at bounding box center [390, 358] width 772 height 56
